Goal: Task Accomplishment & Management: Manage account settings

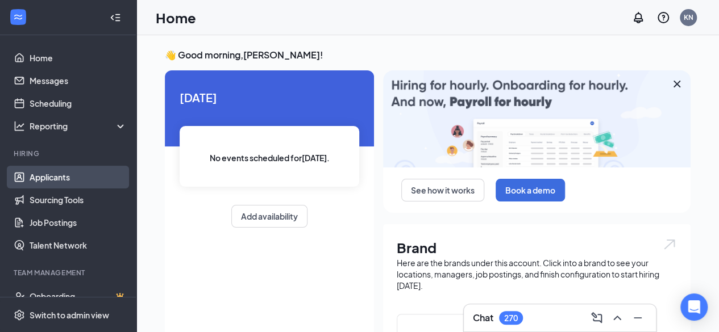
click at [61, 176] on link "Applicants" at bounding box center [78, 177] width 97 height 23
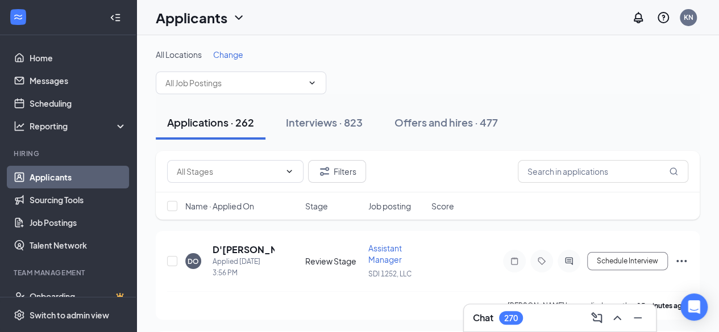
click at [210, 121] on div "Applications · 262" at bounding box center [210, 122] width 87 height 14
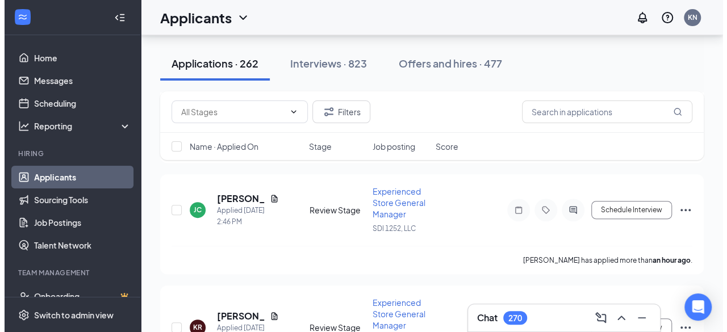
scroll to position [227, 0]
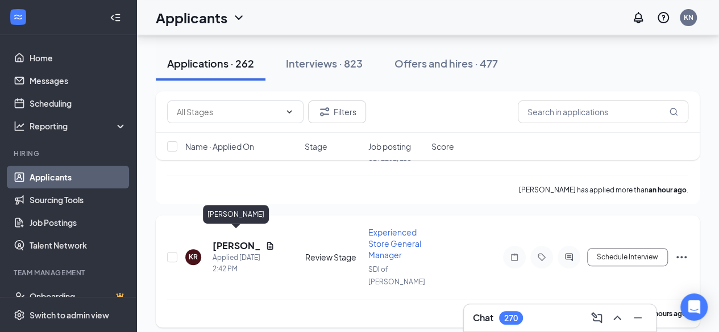
click at [230, 240] on h5 "[PERSON_NAME]" at bounding box center [236, 246] width 48 height 12
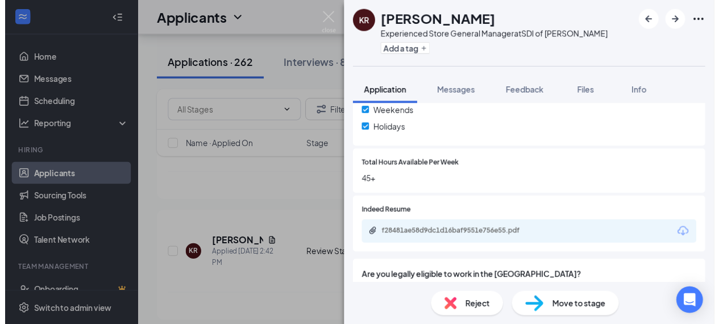
scroll to position [455, 0]
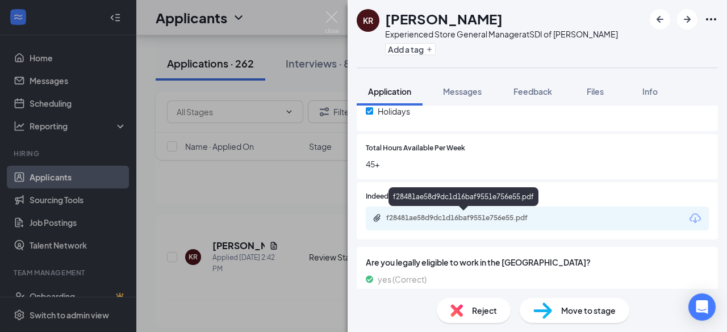
click at [452, 219] on div "f28481ae58d9dc1d16baf9551e756e55.pdf" at bounding box center [465, 218] width 159 height 9
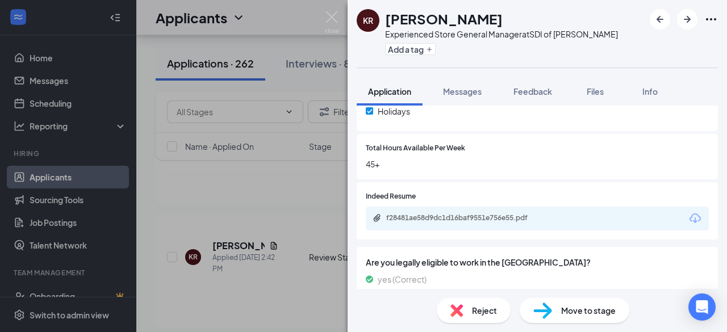
click at [276, 192] on div "KR [PERSON_NAME] Experienced Store General Manager at SDI of [PERSON_NAME] Add …" at bounding box center [363, 166] width 727 height 332
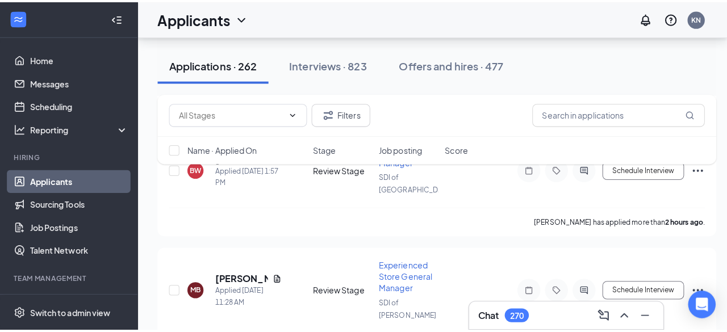
scroll to position [455, 0]
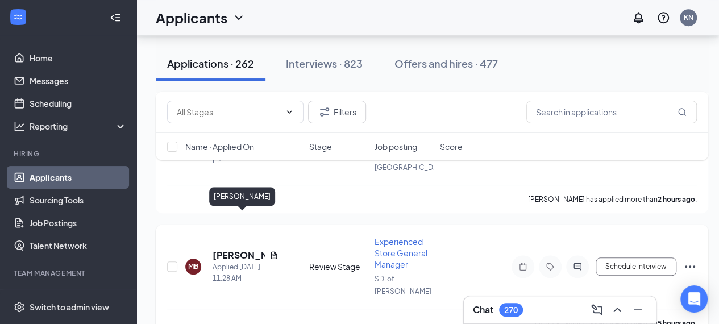
click at [237, 249] on h5 "[PERSON_NAME]" at bounding box center [238, 255] width 52 height 12
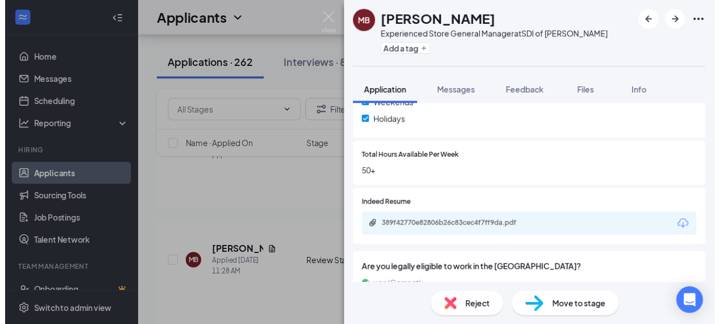
scroll to position [455, 0]
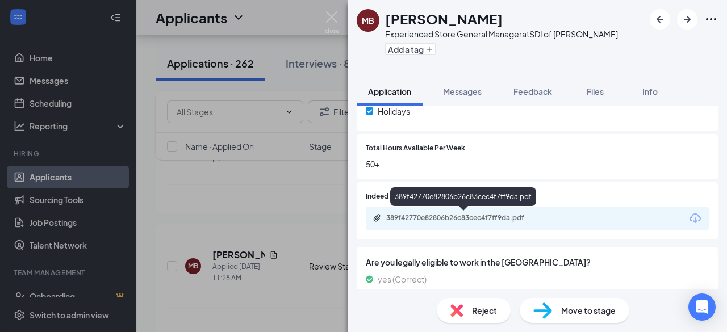
click at [461, 218] on div "389f42770e82806b26c83cec4f7ff9da.pdf" at bounding box center [465, 218] width 159 height 9
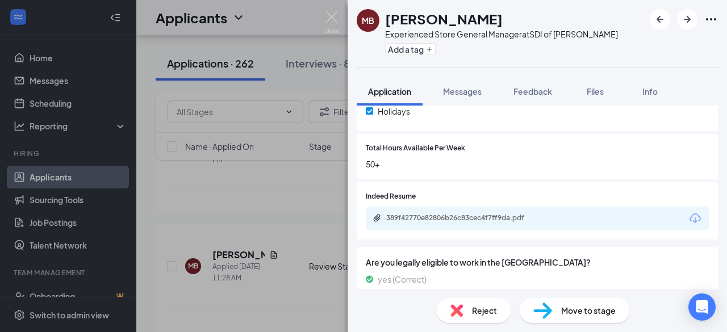
click at [241, 163] on div "MB [PERSON_NAME] Experienced Store General Manager at SDI of [PERSON_NAME] Add …" at bounding box center [363, 166] width 727 height 332
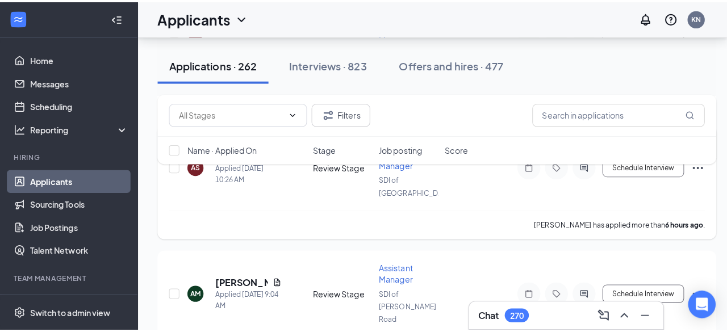
scroll to position [682, 0]
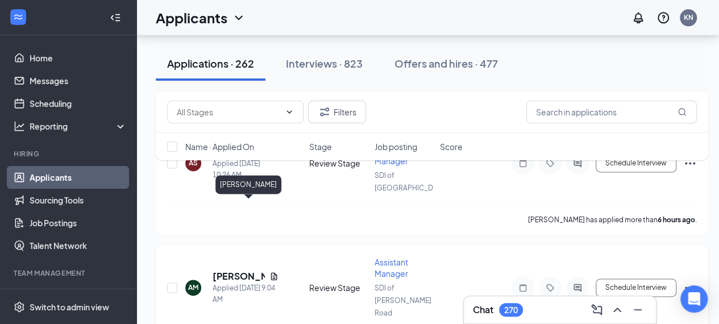
click at [231, 270] on h5 "[PERSON_NAME]" at bounding box center [238, 276] width 52 height 12
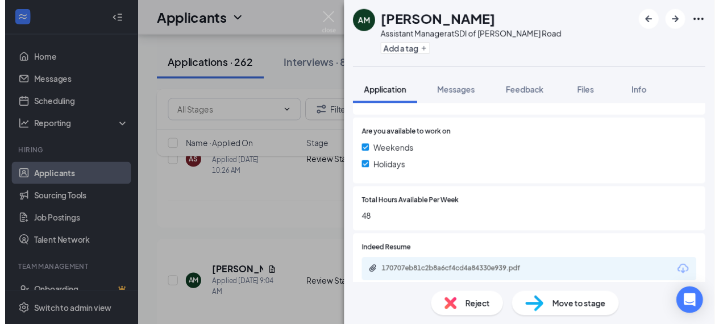
scroll to position [455, 0]
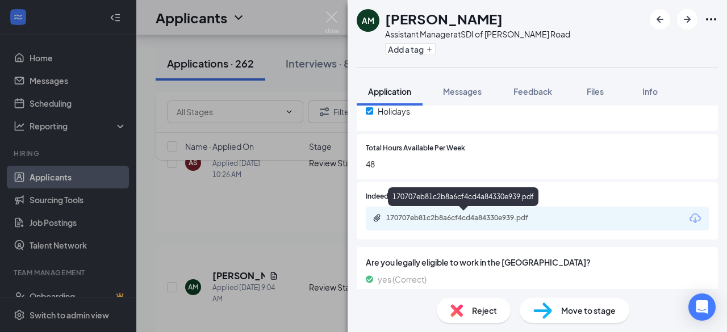
click at [461, 215] on div "170707eb81c2b8a6cf4cd4a84330e939.pdf" at bounding box center [465, 218] width 159 height 9
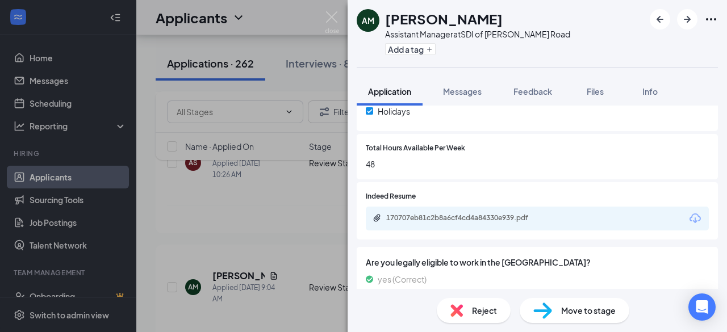
click at [292, 259] on div "AM [PERSON_NAME] Assistant Manager at [GEOGRAPHIC_DATA][PERSON_NAME] Add a tag …" at bounding box center [363, 166] width 727 height 332
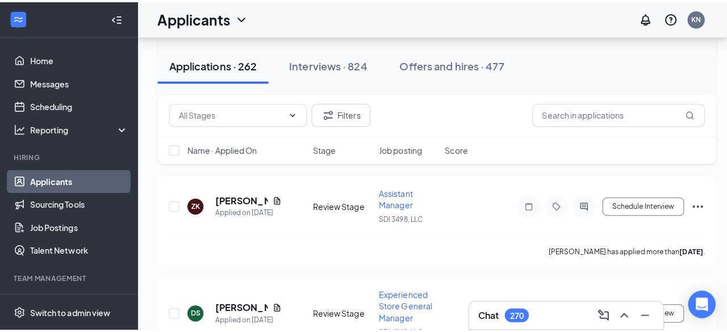
scroll to position [1307, 0]
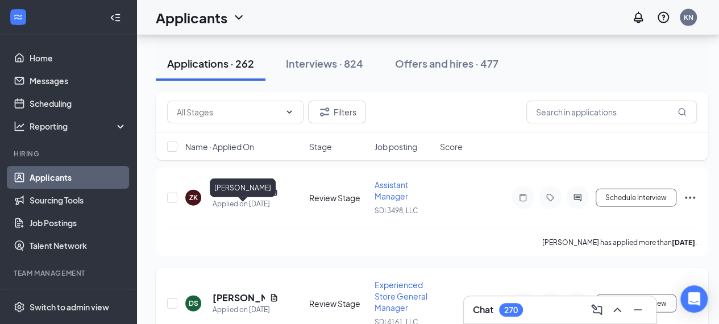
click at [234, 291] on h5 "[PERSON_NAME]" at bounding box center [238, 297] width 52 height 12
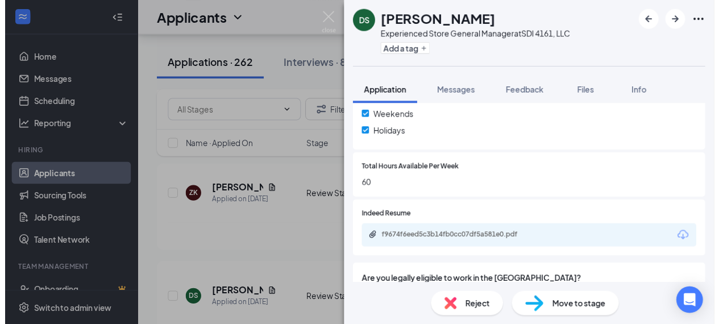
scroll to position [455, 0]
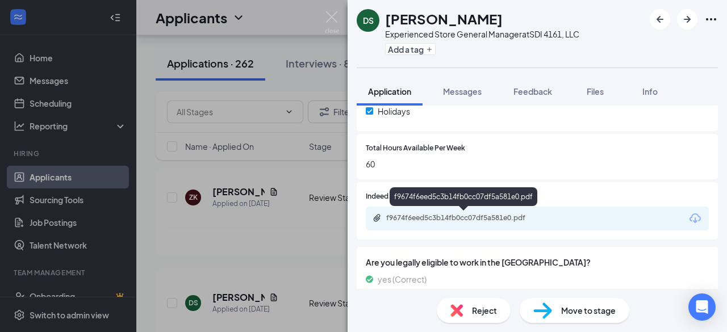
click at [445, 218] on div "f9674f6eed5c3b14fb0cc07df5a581e0.pdf" at bounding box center [465, 218] width 159 height 9
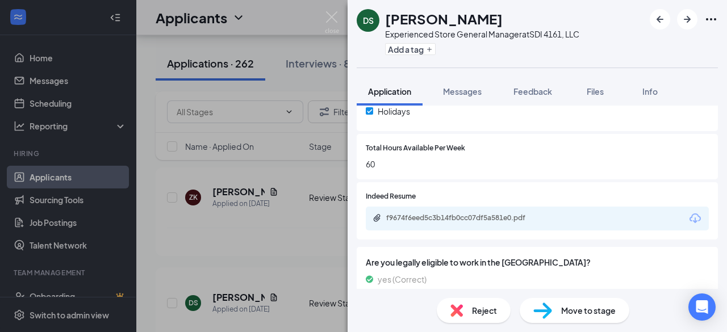
click at [283, 276] on div "DS [PERSON_NAME] Experienced Store General Manager at SDI 4161, LLC Add a tag A…" at bounding box center [363, 166] width 727 height 332
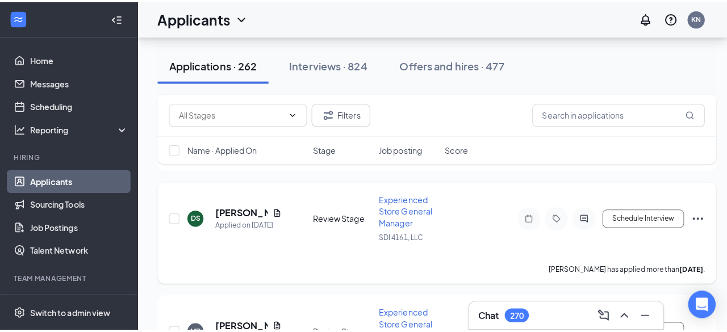
scroll to position [1420, 0]
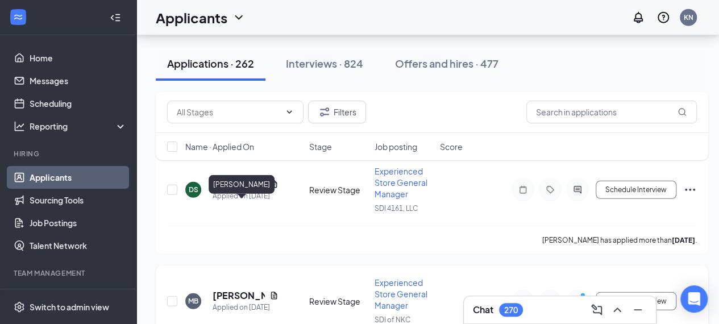
click at [234, 289] on h5 "[PERSON_NAME]" at bounding box center [238, 295] width 52 height 12
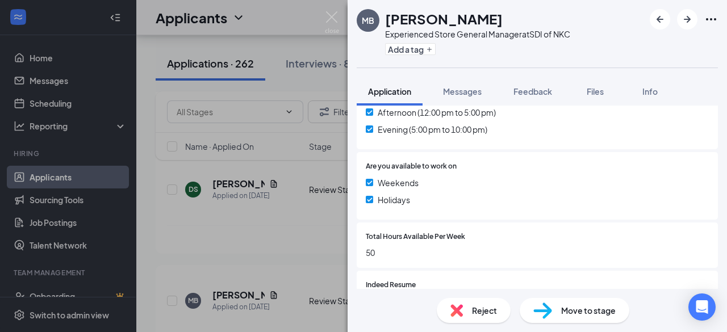
scroll to position [455, 0]
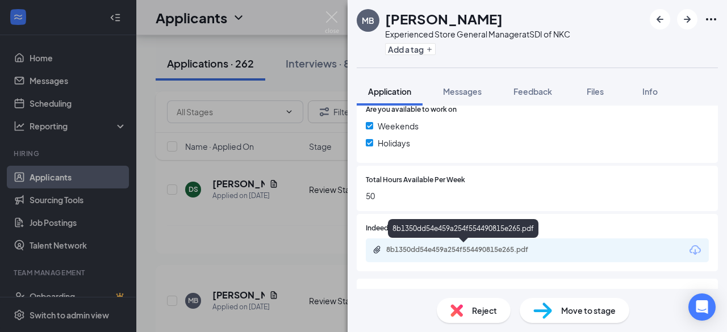
click at [479, 247] on div "8b1350dd54e459a254f554490815e265.pdf" at bounding box center [465, 249] width 159 height 9
